Goal: Browse casually: Explore the website without a specific task or goal

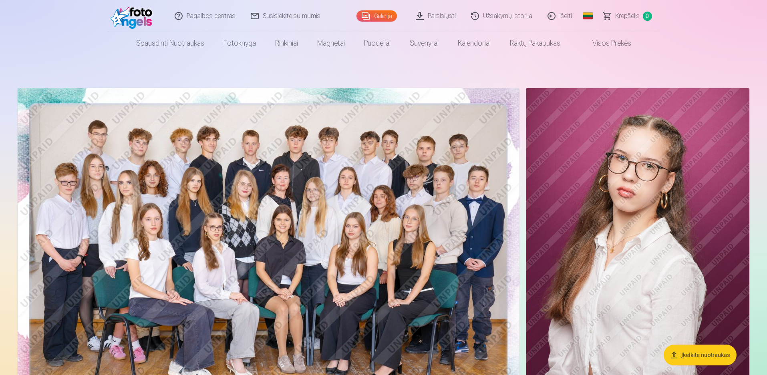
click at [307, 206] on img at bounding box center [269, 255] width 502 height 335
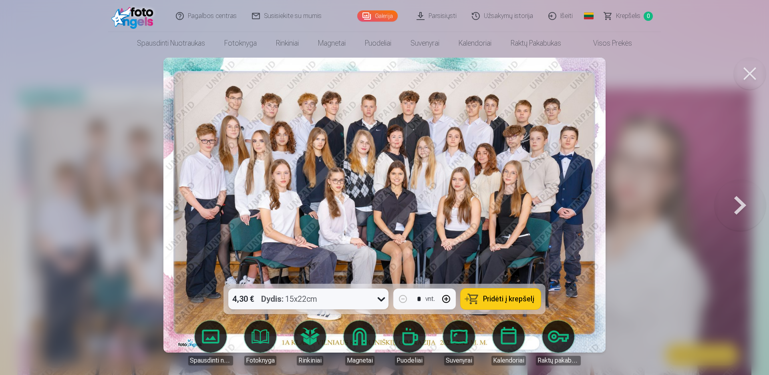
click at [738, 205] on button at bounding box center [739, 205] width 51 height 141
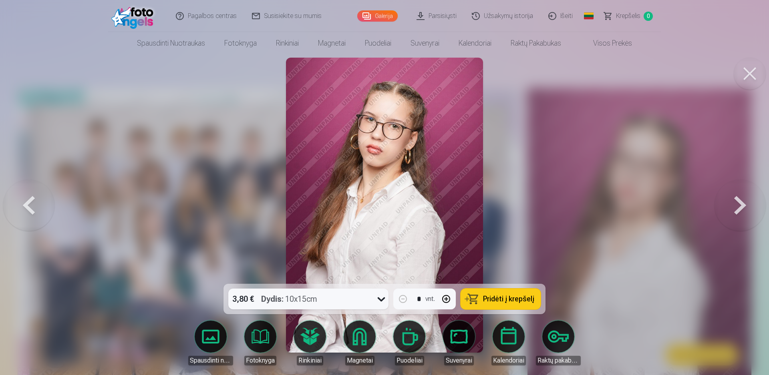
click at [738, 205] on button at bounding box center [739, 205] width 51 height 141
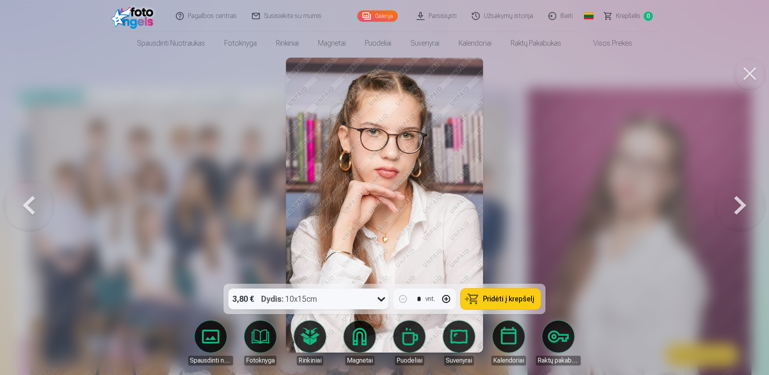
click at [738, 205] on button at bounding box center [739, 205] width 51 height 141
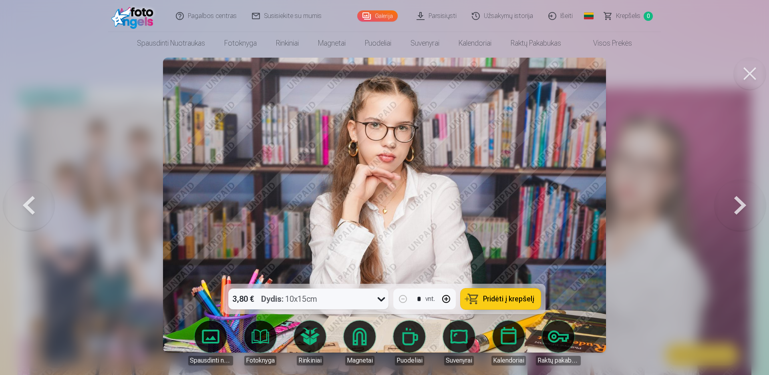
click at [738, 205] on button at bounding box center [739, 205] width 51 height 141
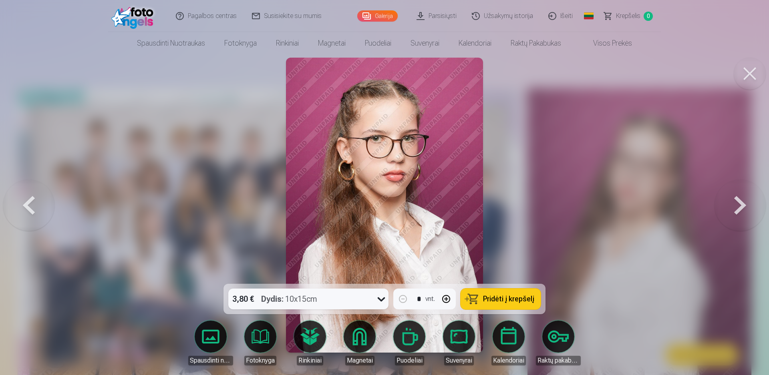
click at [738, 205] on button at bounding box center [739, 205] width 51 height 141
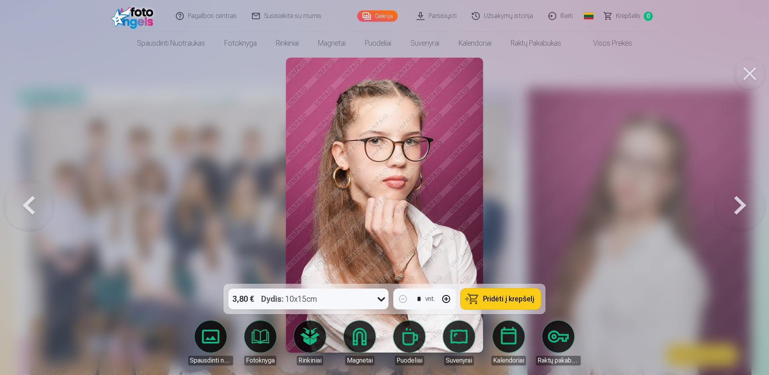
click at [738, 205] on button at bounding box center [739, 205] width 51 height 141
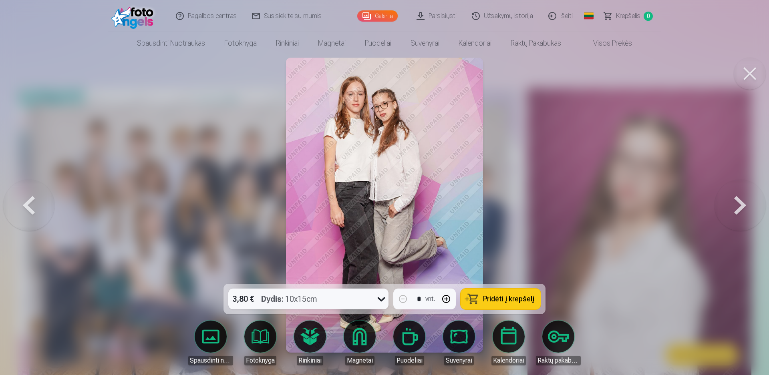
click at [738, 205] on button at bounding box center [739, 205] width 51 height 141
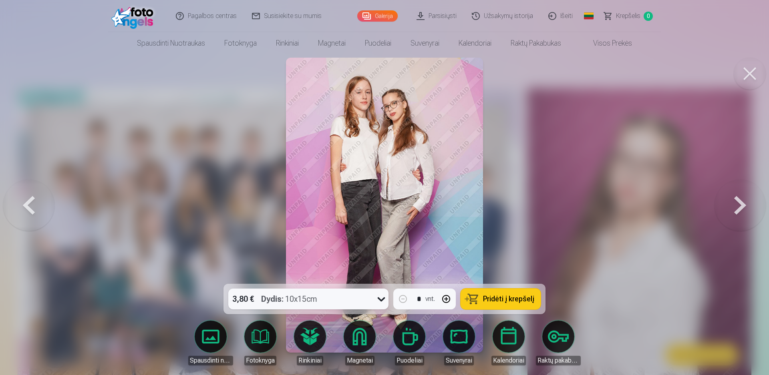
click at [738, 205] on button at bounding box center [739, 205] width 51 height 141
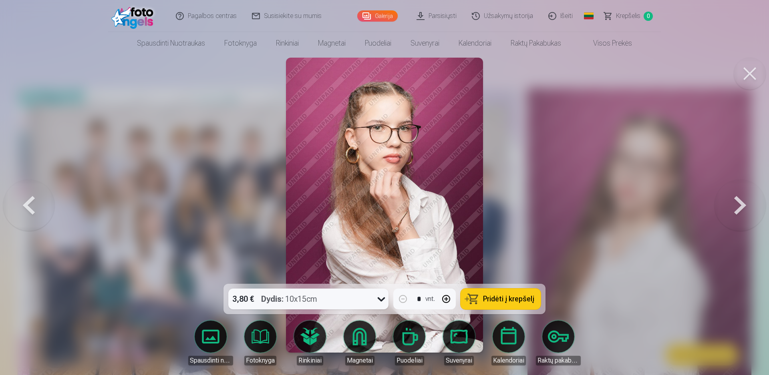
click at [738, 205] on button at bounding box center [739, 205] width 51 height 141
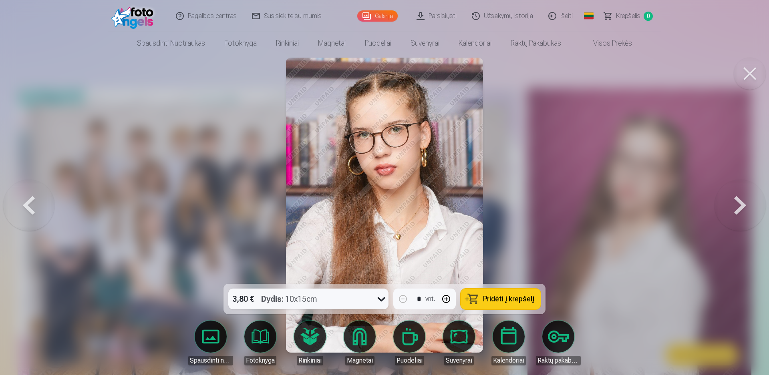
click at [738, 205] on button at bounding box center [739, 205] width 51 height 141
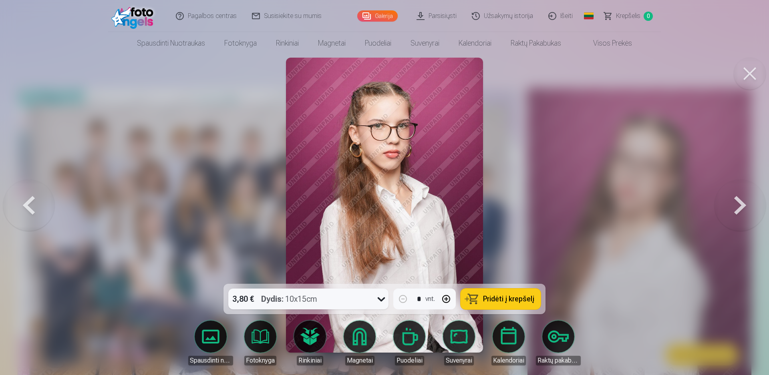
click at [738, 205] on button at bounding box center [739, 205] width 51 height 141
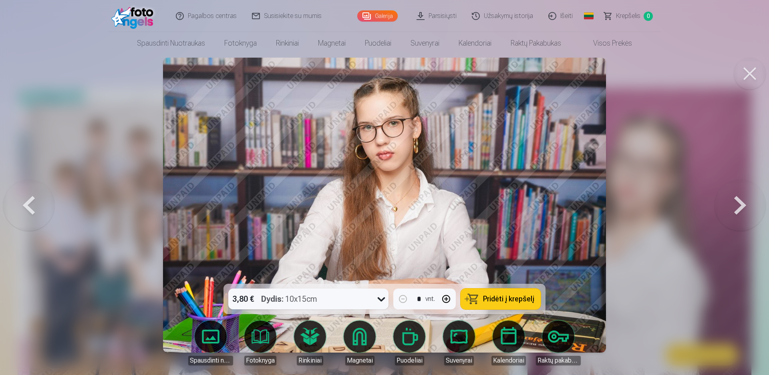
click at [738, 205] on button at bounding box center [739, 205] width 51 height 141
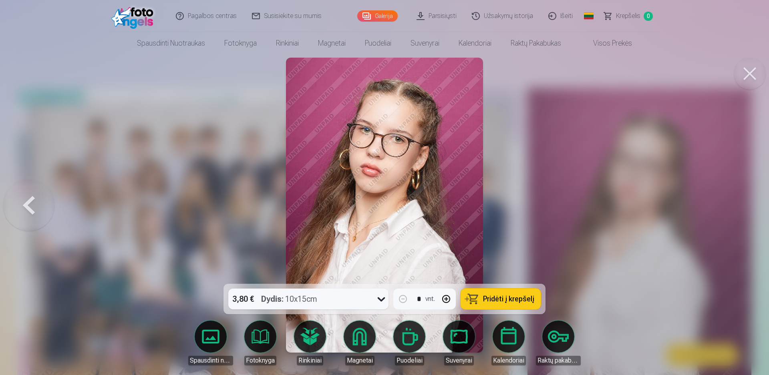
click at [738, 205] on div at bounding box center [384, 187] width 769 height 375
